Goal: Information Seeking & Learning: Learn about a topic

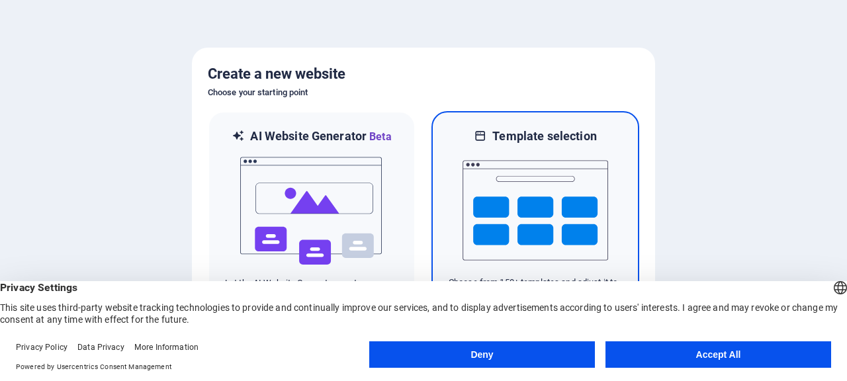
click at [539, 158] on img at bounding box center [536, 210] width 146 height 132
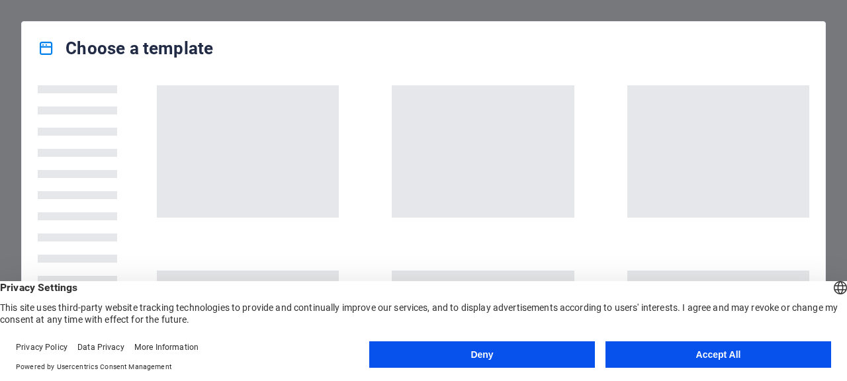
click at [674, 364] on button "Accept All" at bounding box center [718, 354] width 226 height 26
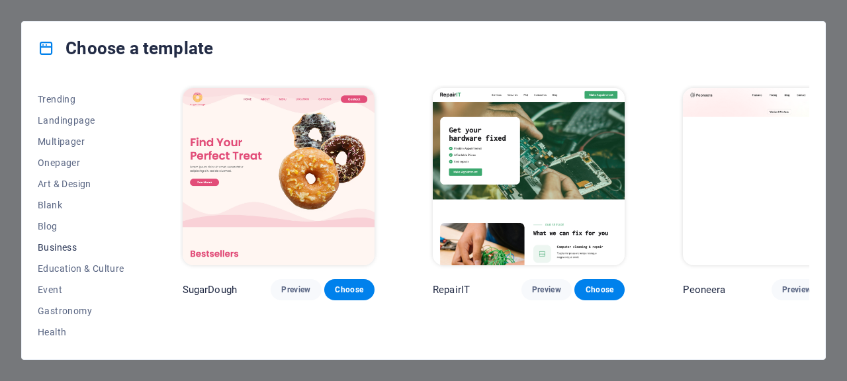
scroll to position [135, 0]
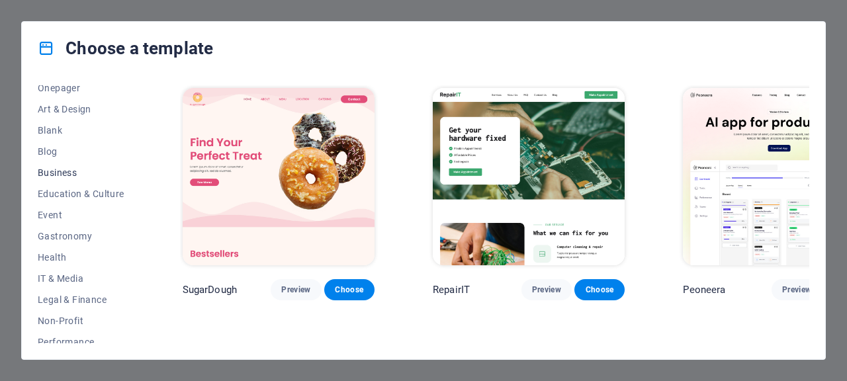
click at [60, 175] on span "Business" at bounding box center [81, 172] width 87 height 11
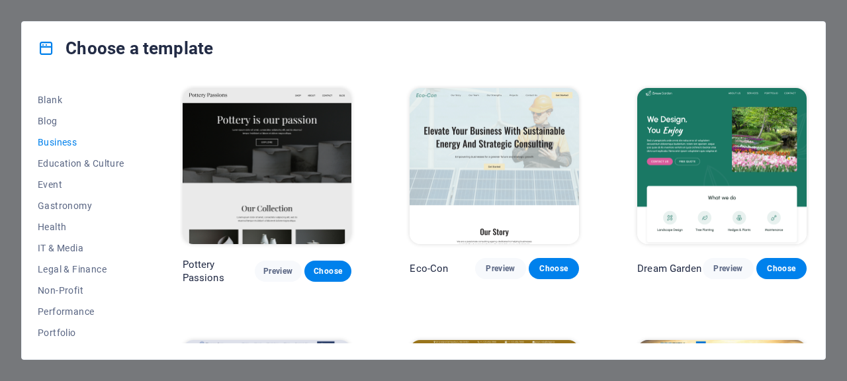
scroll to position [90, 0]
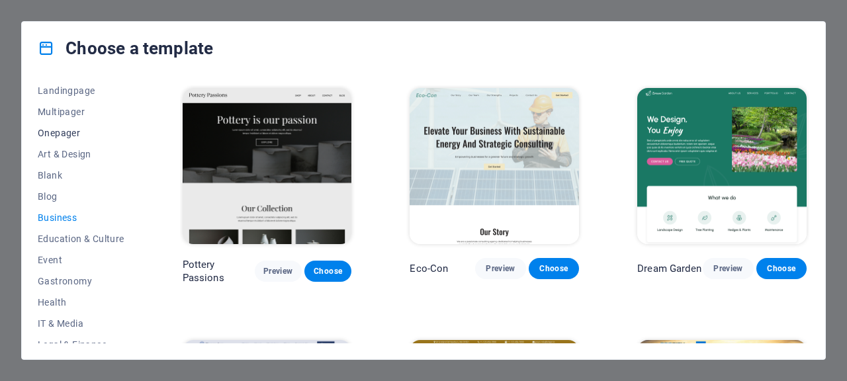
click at [60, 138] on span "Onepager" at bounding box center [81, 133] width 87 height 11
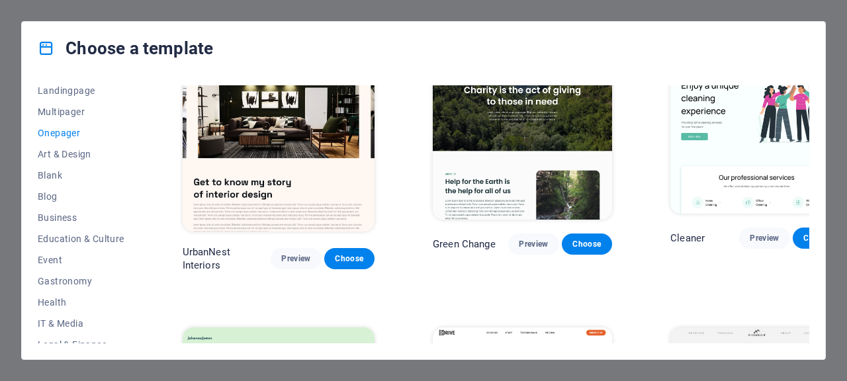
scroll to position [810, 0]
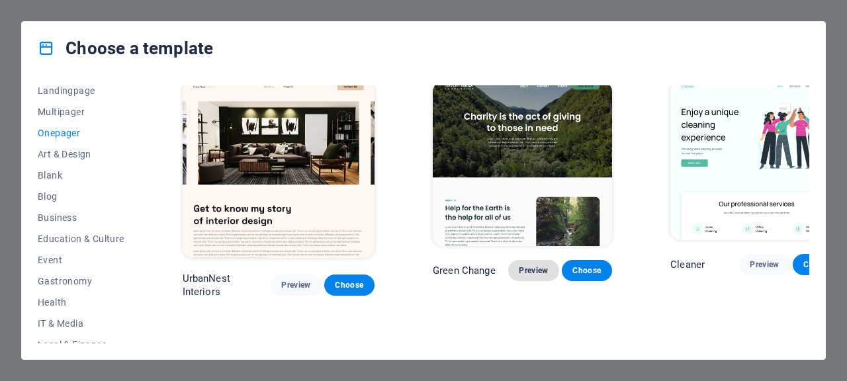
click at [519, 265] on span "Preview" at bounding box center [533, 270] width 29 height 11
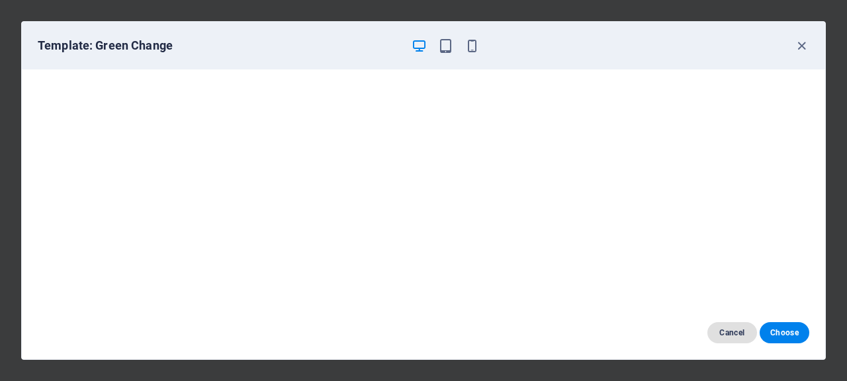
click at [731, 328] on span "Cancel" at bounding box center [732, 333] width 28 height 11
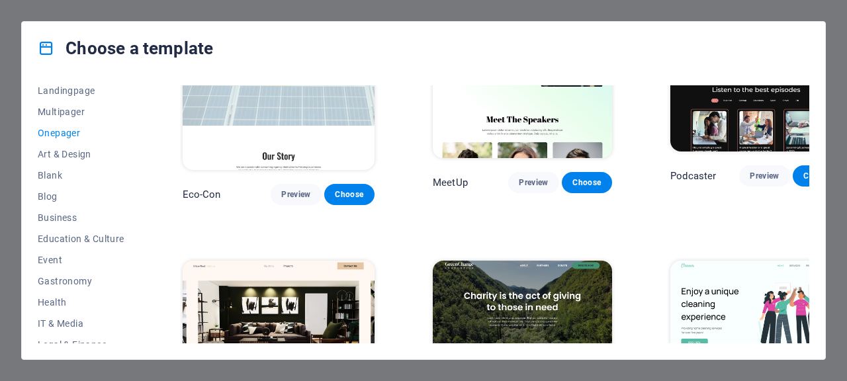
scroll to position [607, 0]
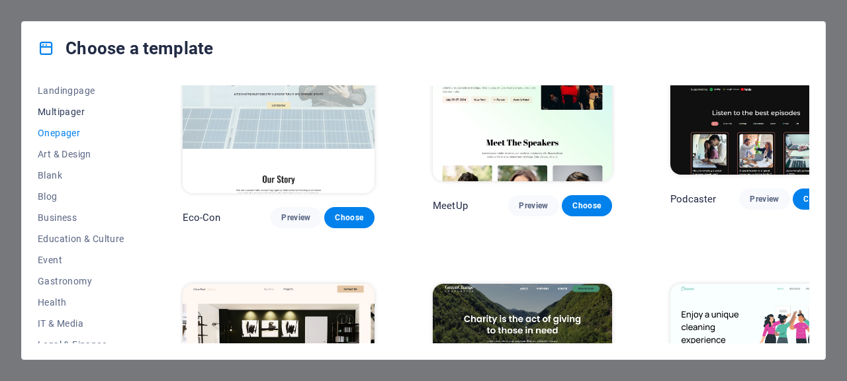
click at [60, 113] on span "Multipager" at bounding box center [81, 112] width 87 height 11
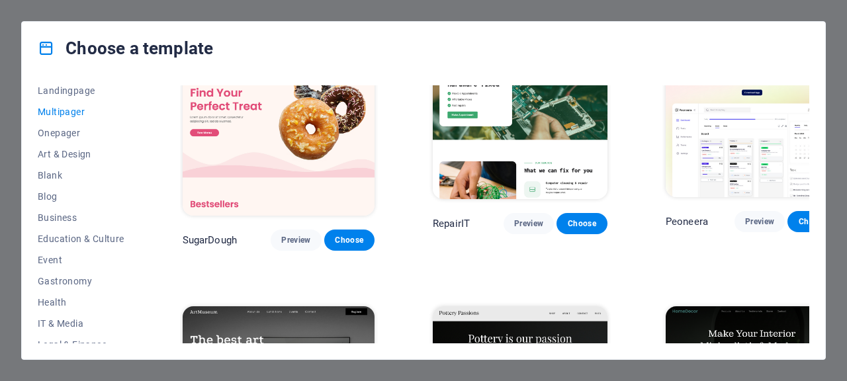
scroll to position [0, 0]
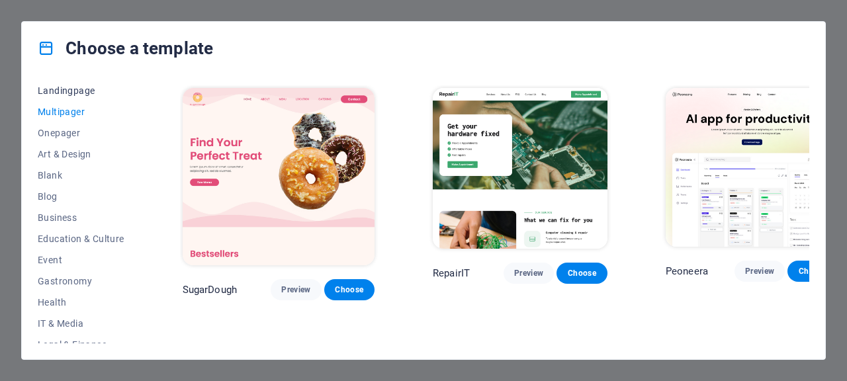
click at [83, 94] on span "Landingpage" at bounding box center [81, 90] width 87 height 11
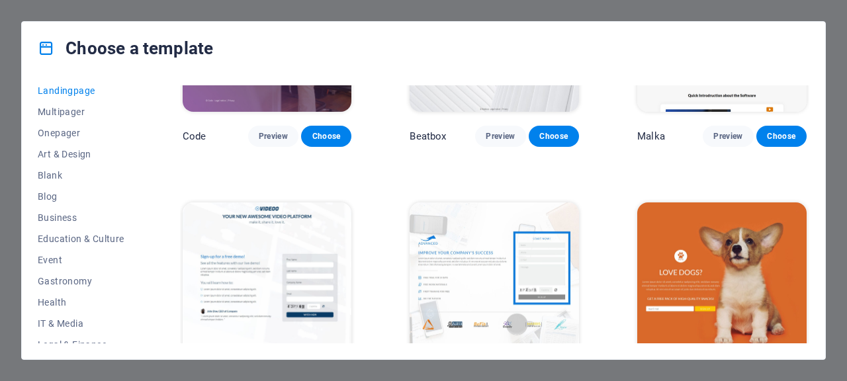
scroll to position [472, 0]
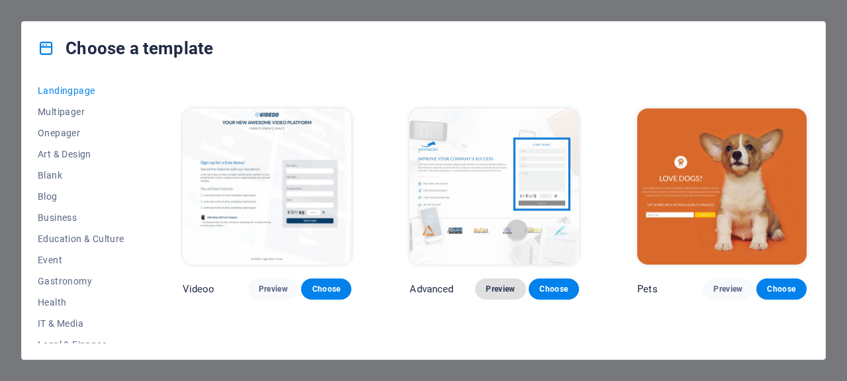
click at [483, 290] on button "Preview" at bounding box center [500, 289] width 50 height 21
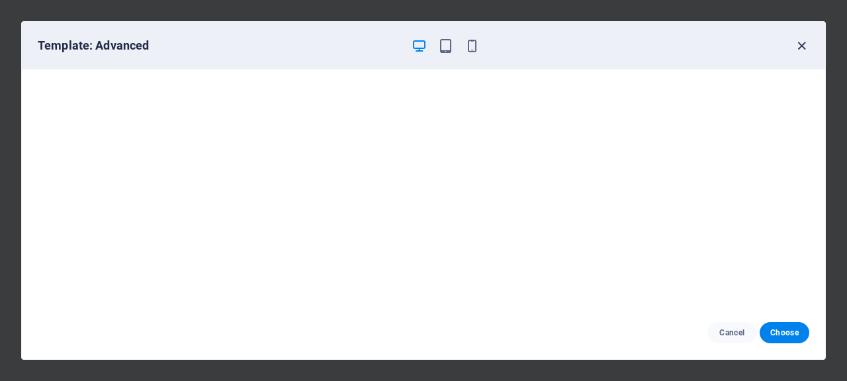
click at [801, 52] on icon "button" at bounding box center [801, 45] width 15 height 15
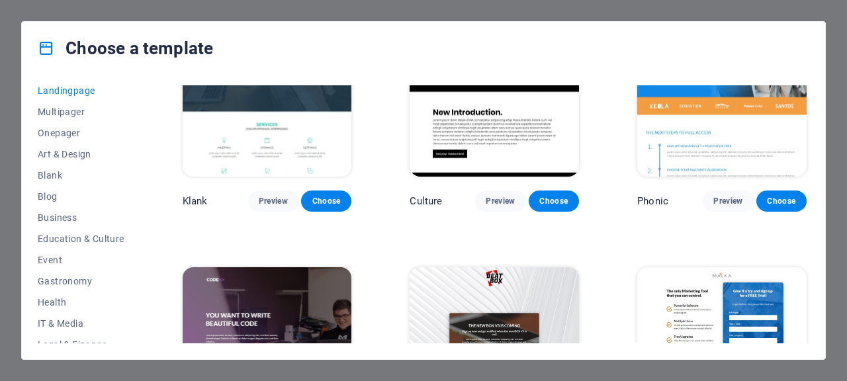
scroll to position [202, 0]
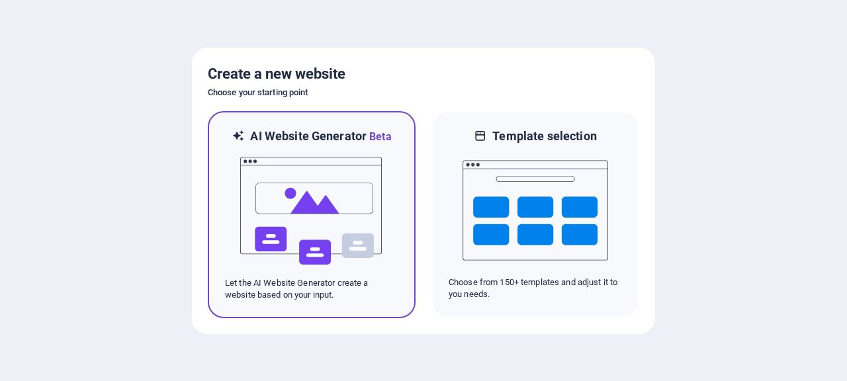
click at [361, 210] on img at bounding box center [312, 211] width 146 height 132
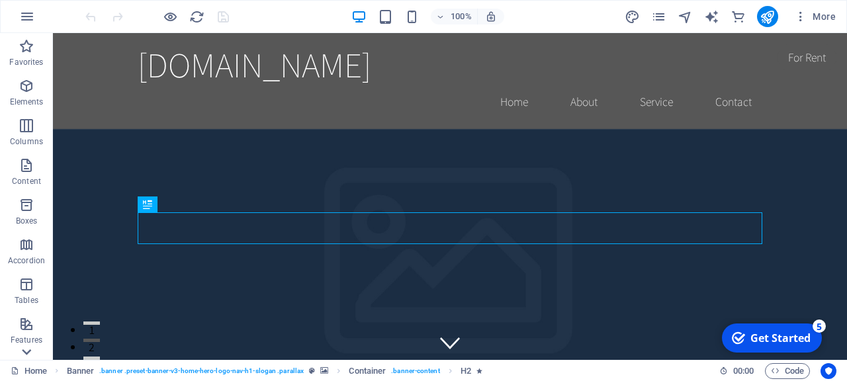
click at [25, 354] on icon at bounding box center [26, 352] width 19 height 19
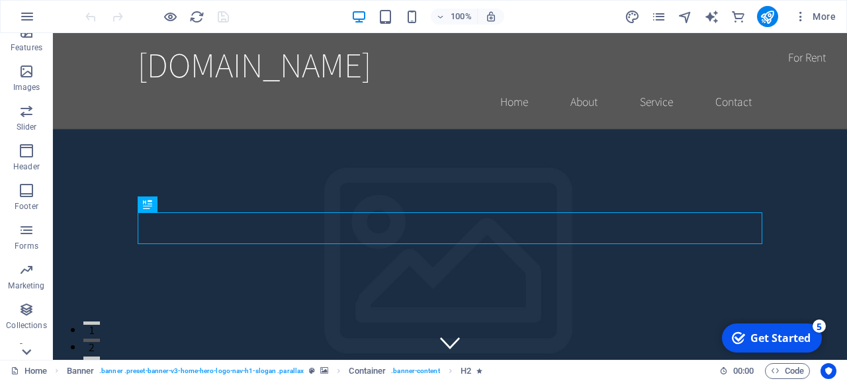
scroll to position [308, 0]
